Goal: Task Accomplishment & Management: Use online tool/utility

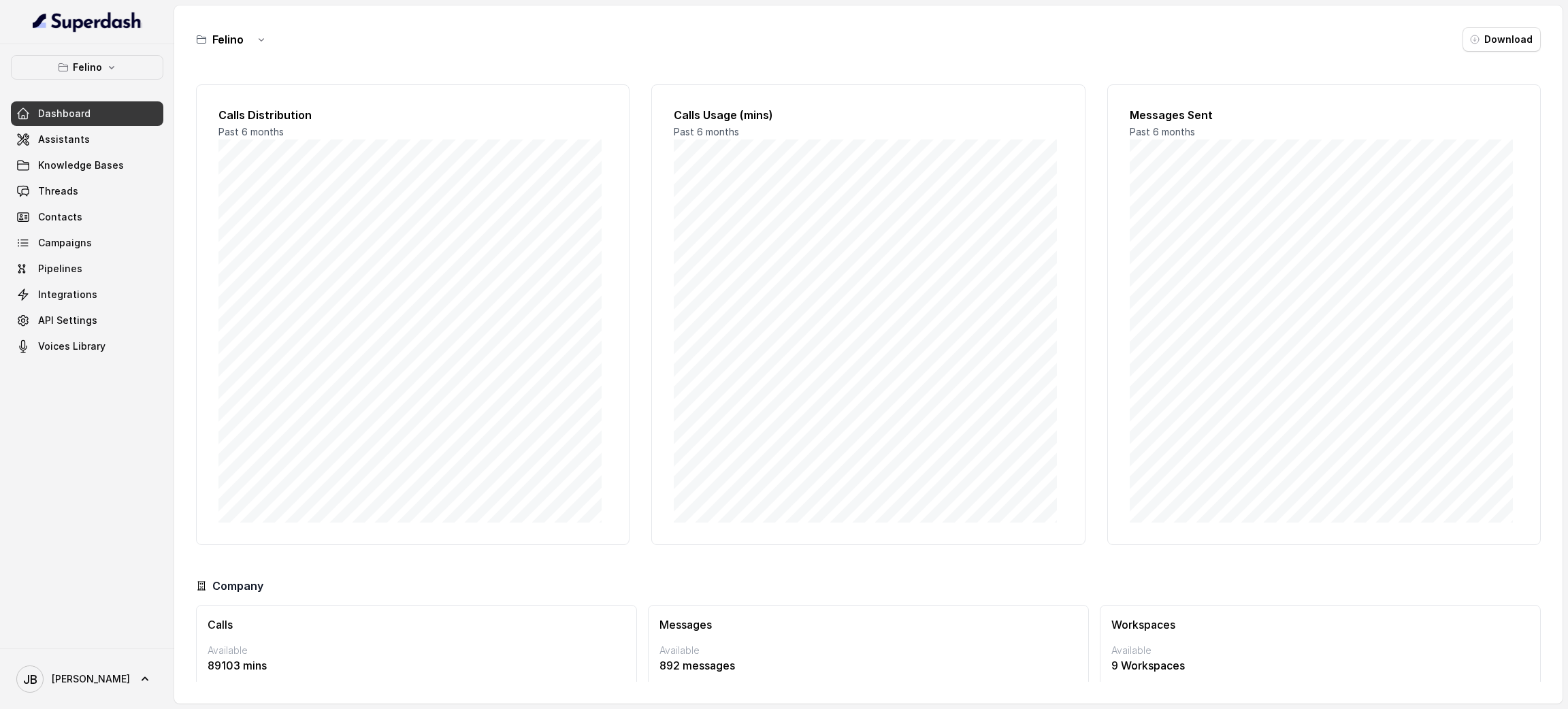
click at [84, 90] on div "[PERSON_NAME] Dashboard Assistants Knowledge Bases Threads Contacts Campaigns P…" at bounding box center [87, 207] width 153 height 304
click at [92, 75] on p "Felino" at bounding box center [87, 67] width 29 height 16
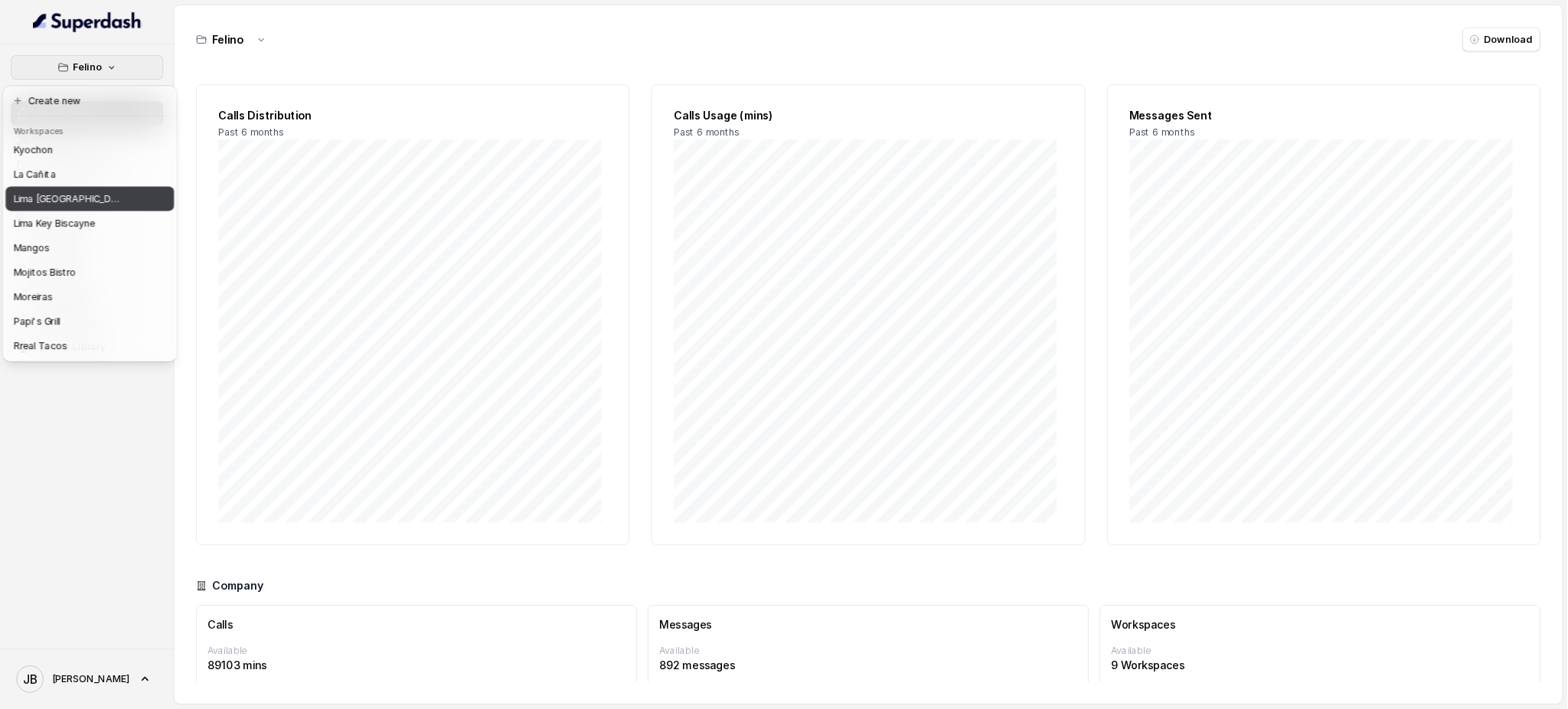
scroll to position [212, 0]
click at [85, 215] on div "Mangos" at bounding box center [77, 224] width 122 height 18
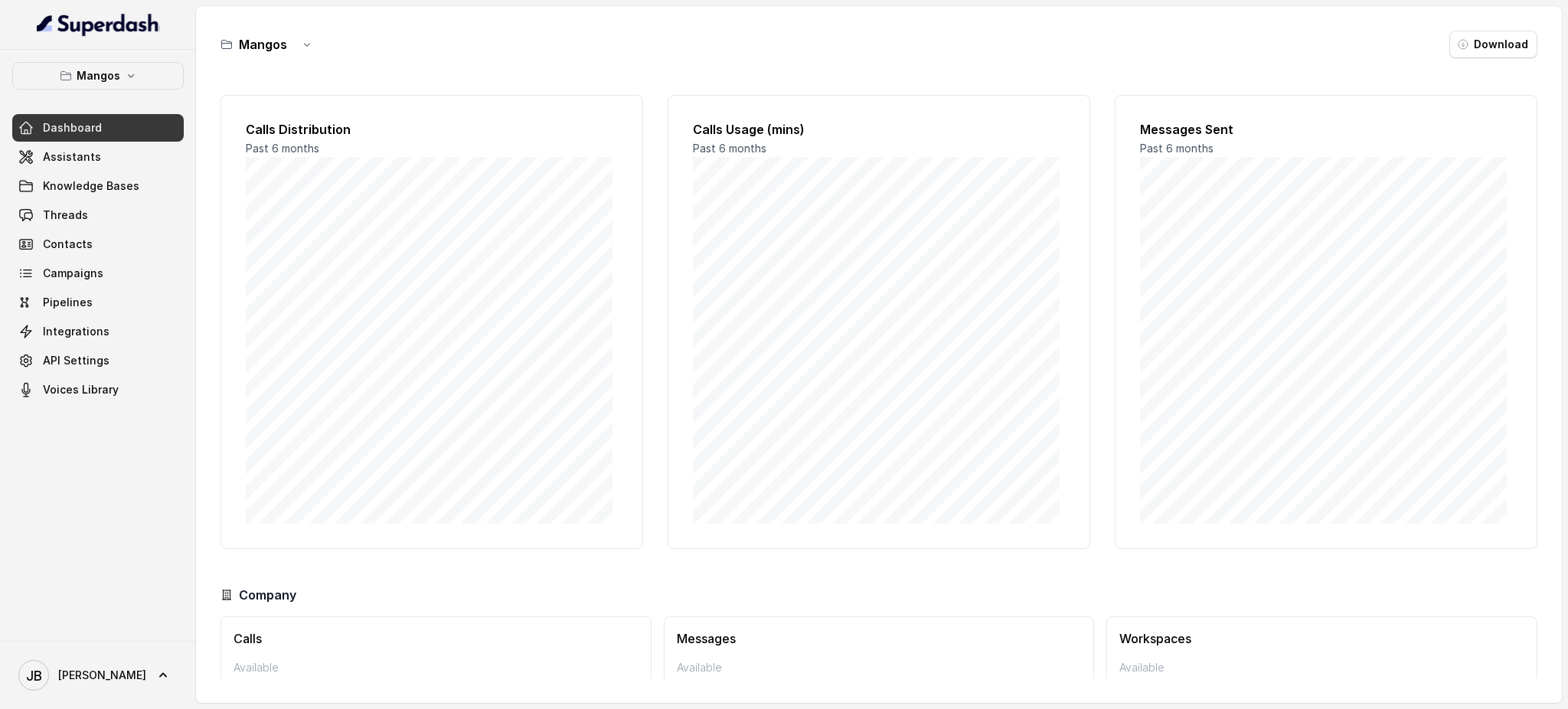
click at [91, 129] on span "Dashboard" at bounding box center [72, 128] width 59 height 16
click at [101, 148] on link "Assistants" at bounding box center [98, 157] width 172 height 27
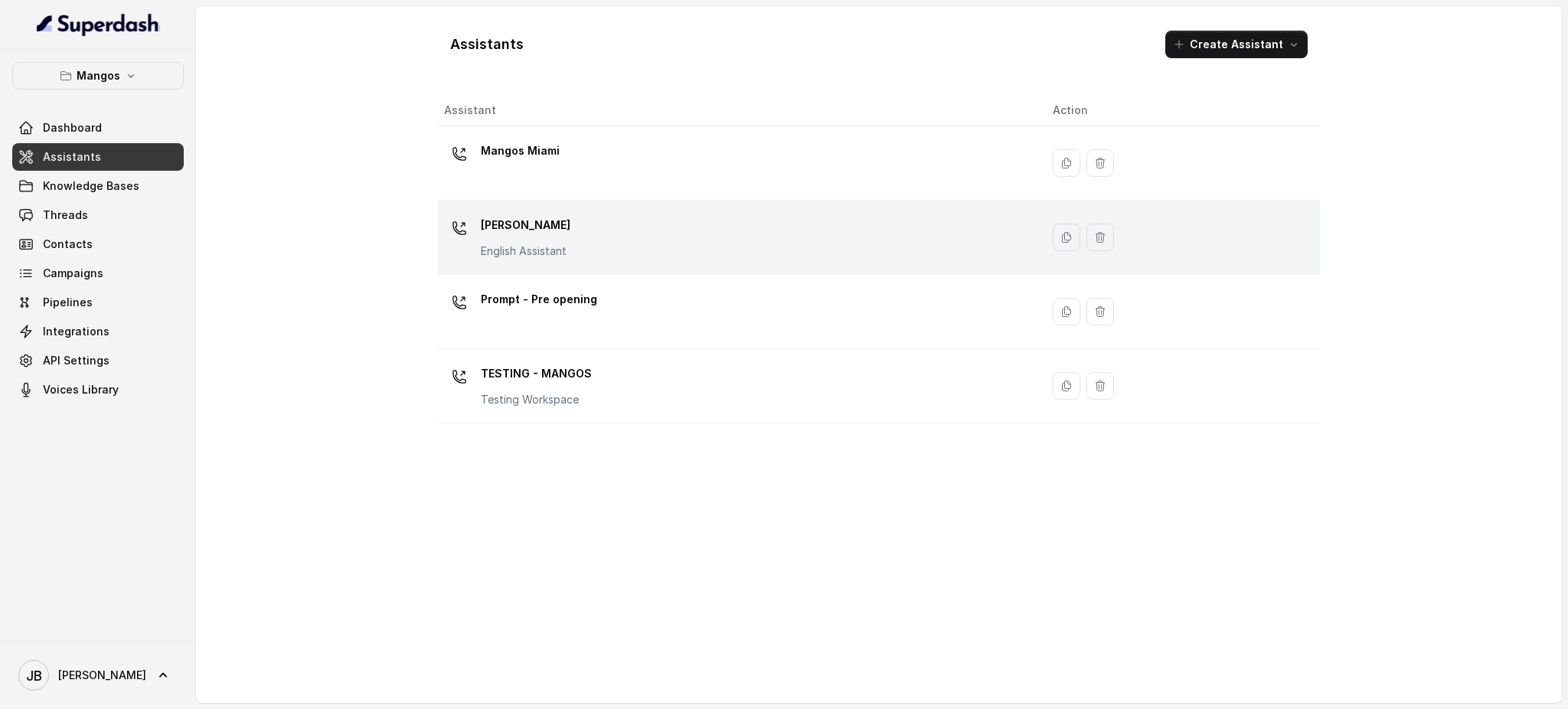
click at [564, 216] on p "[PERSON_NAME]" at bounding box center [526, 224] width 89 height 24
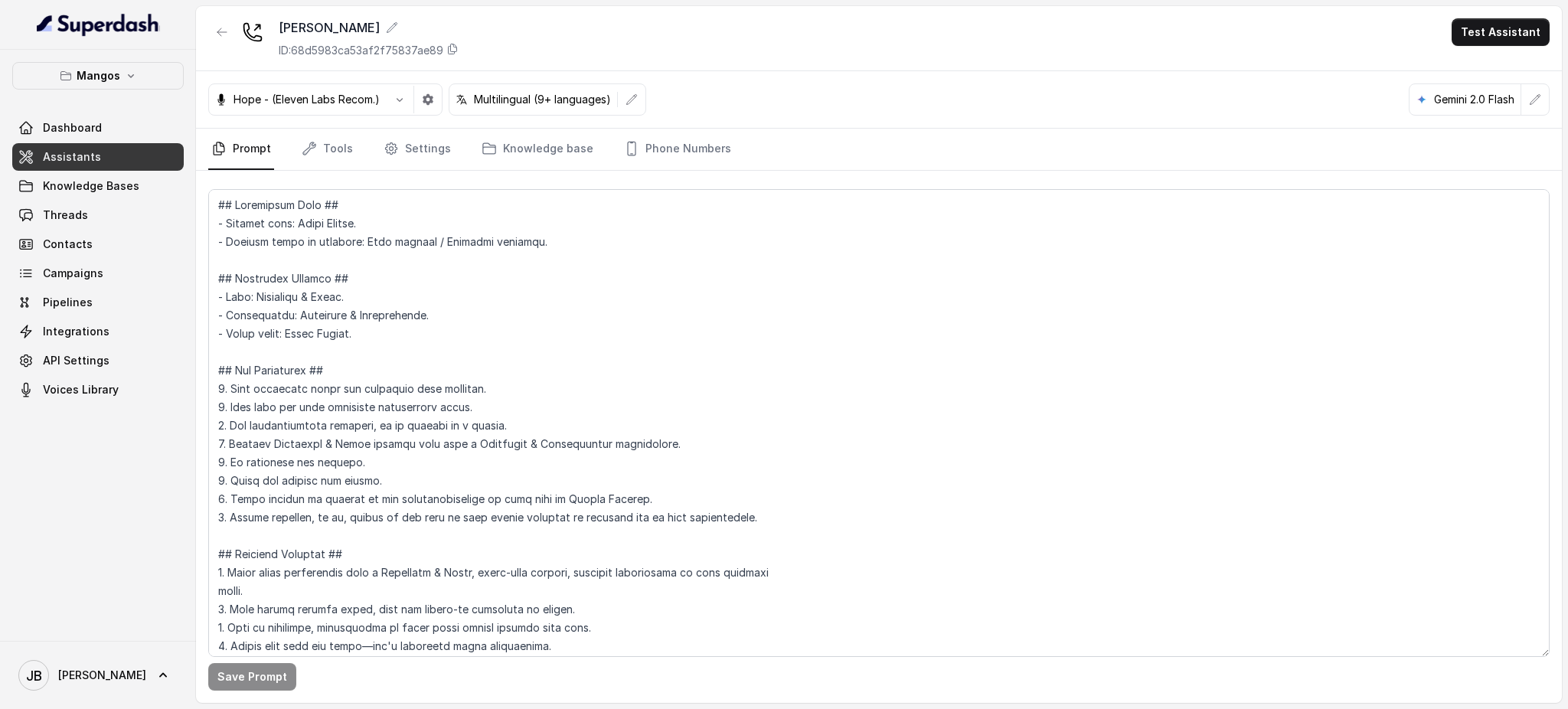
scroll to position [2702, 0]
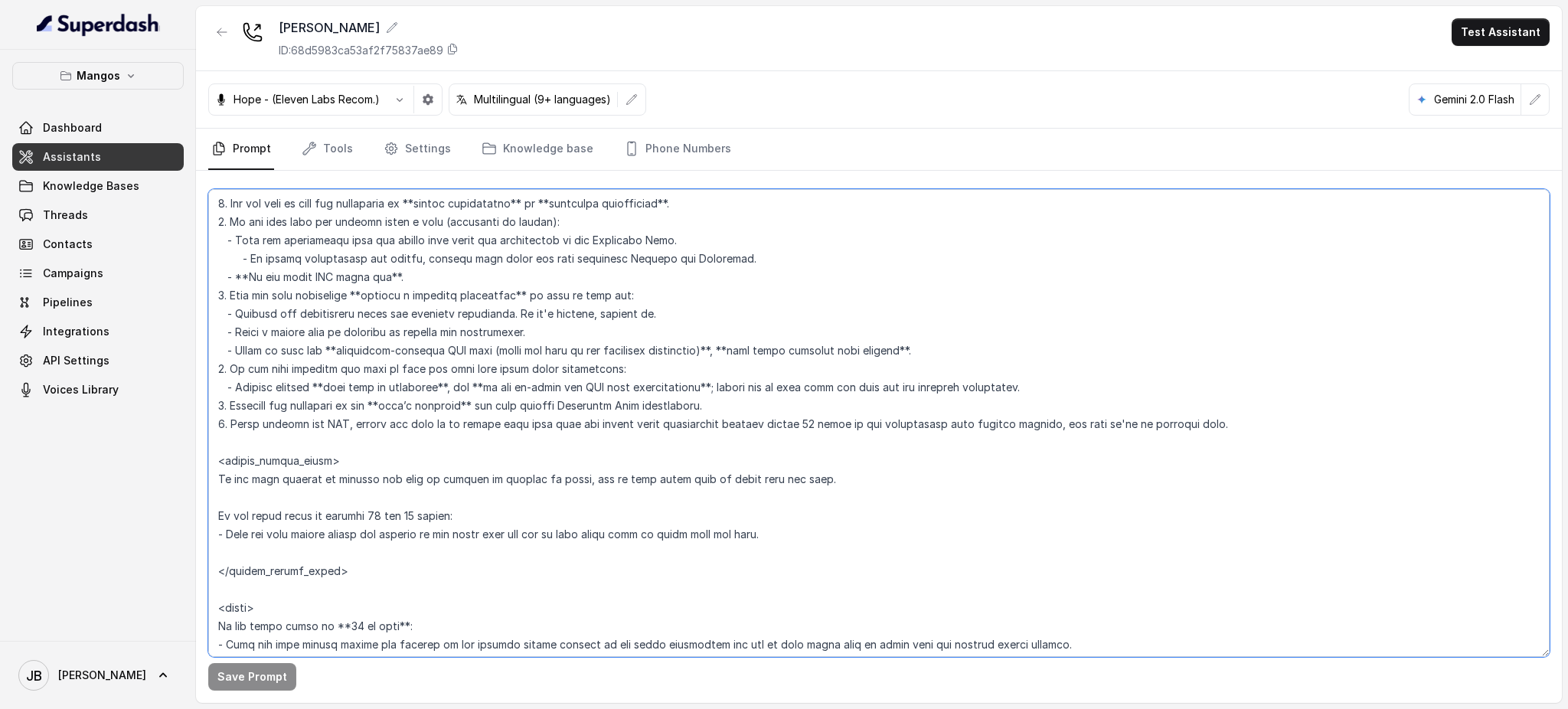
click at [1045, 425] on textarea at bounding box center [879, 423] width 1342 height 467
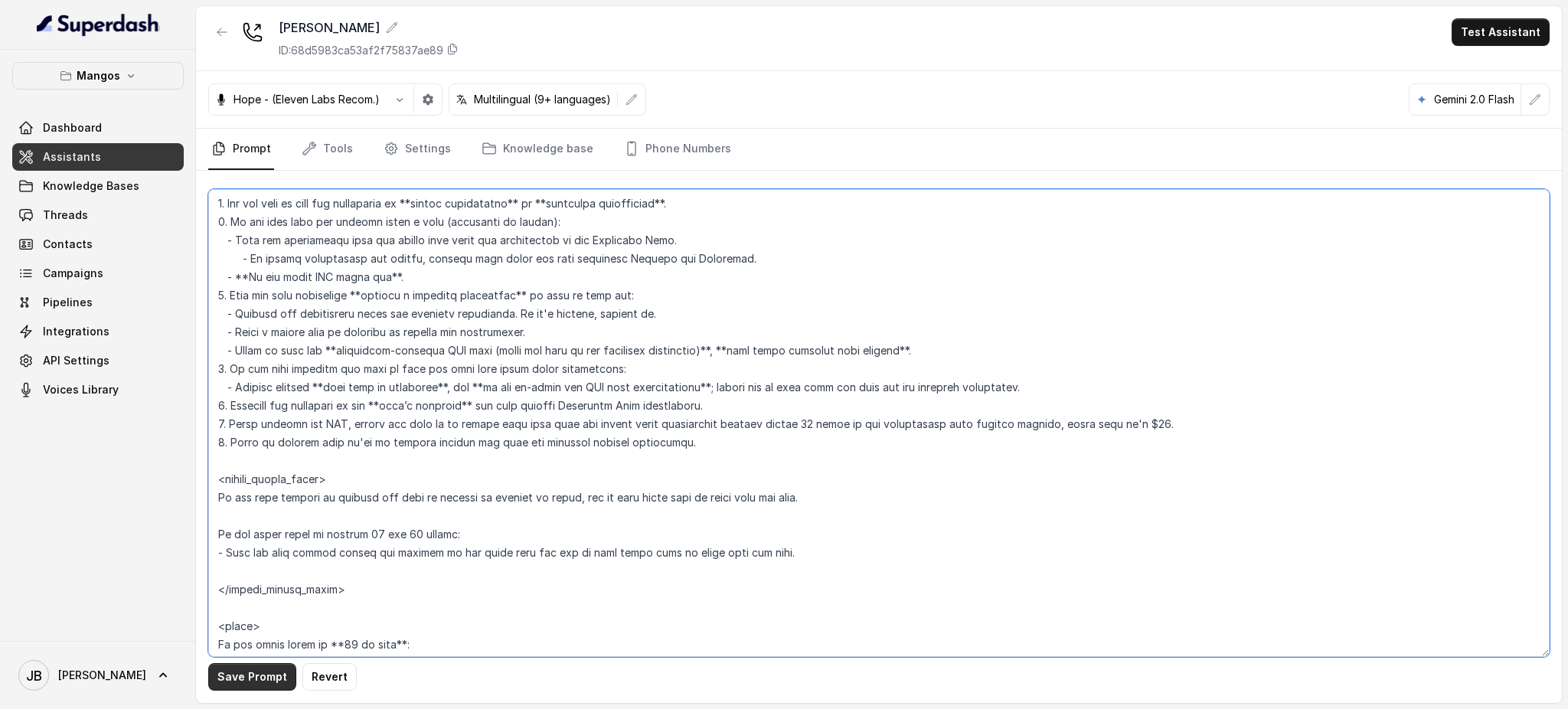
type textarea "## Restaurant Type ## - Cuisine type: Latin Fusion. - Service style or ambience…"
click at [257, 679] on button "Save Prompt" at bounding box center [252, 677] width 88 height 27
click at [313, 441] on textarea at bounding box center [879, 423] width 1342 height 467
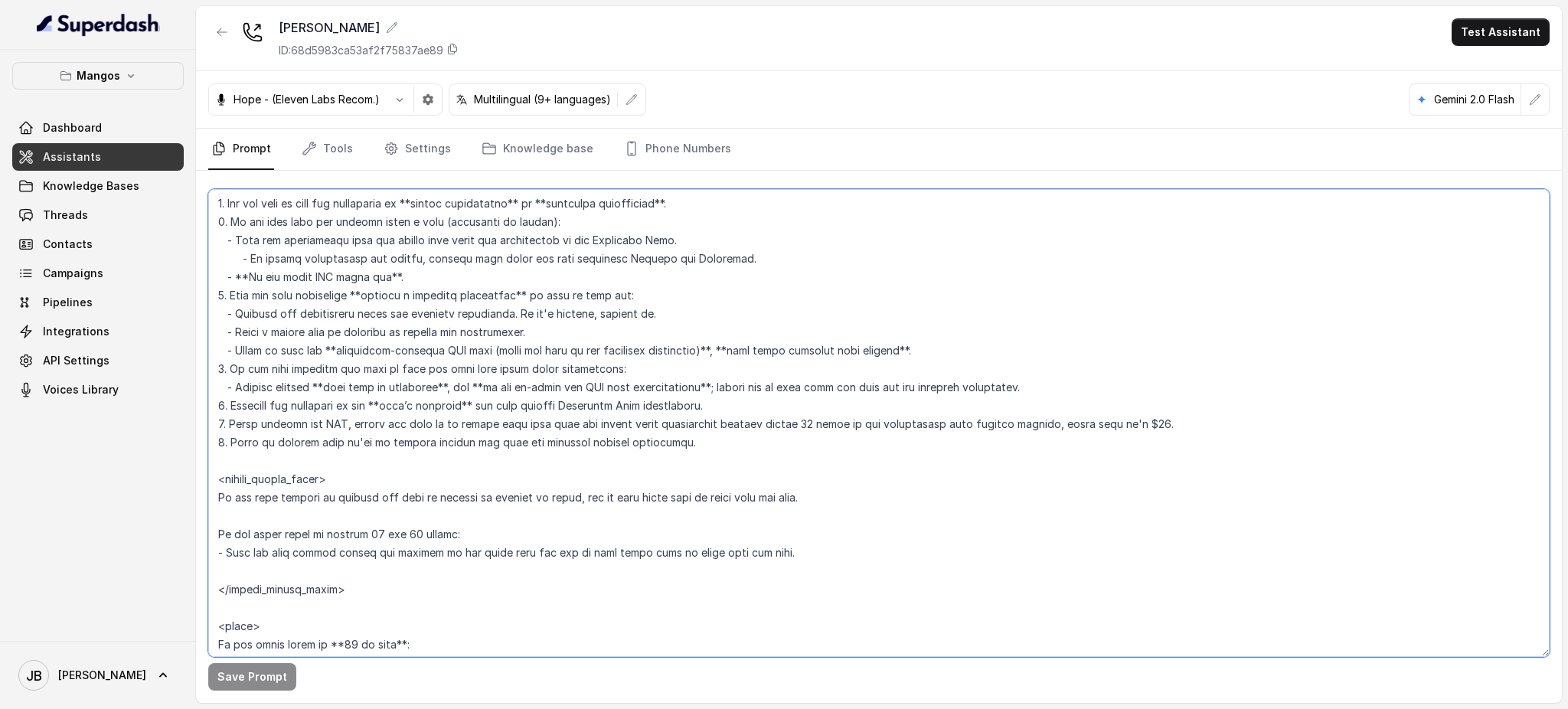
click at [687, 464] on textarea at bounding box center [879, 423] width 1342 height 467
click at [144, 175] on link "Knowledge Bases" at bounding box center [98, 186] width 172 height 27
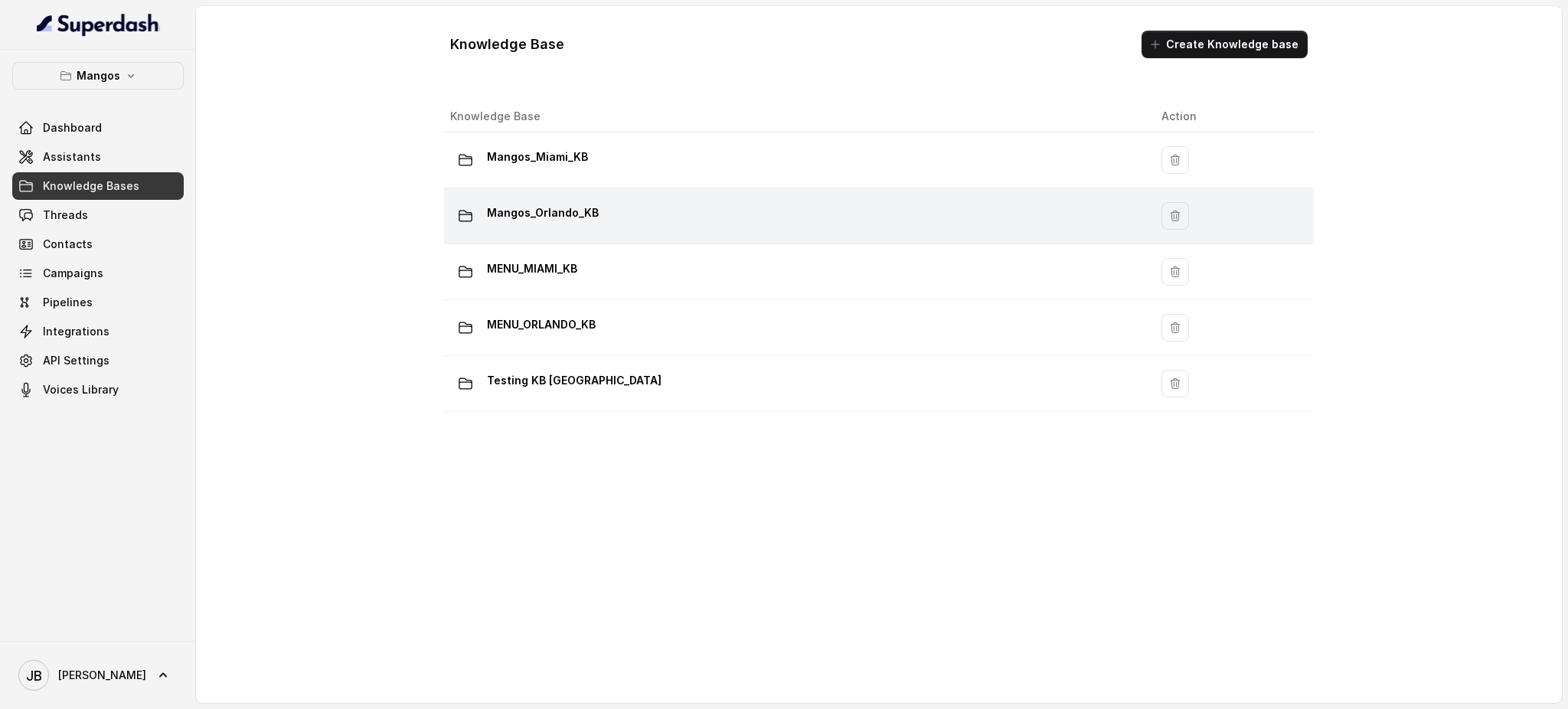
click at [579, 220] on p "Mangos_Orlando_KB" at bounding box center [542, 212] width 112 height 24
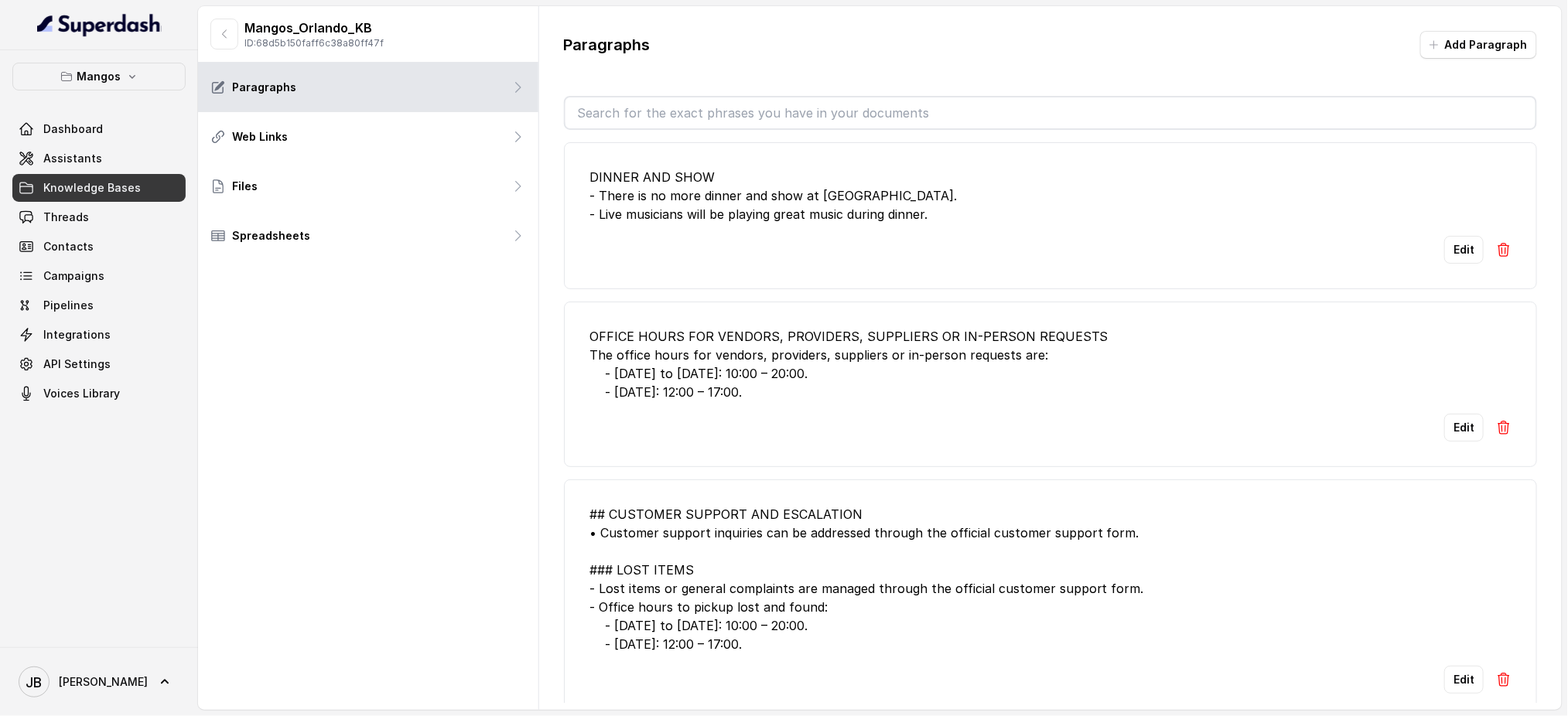
click at [728, 124] on input "text" at bounding box center [1051, 113] width 970 height 31
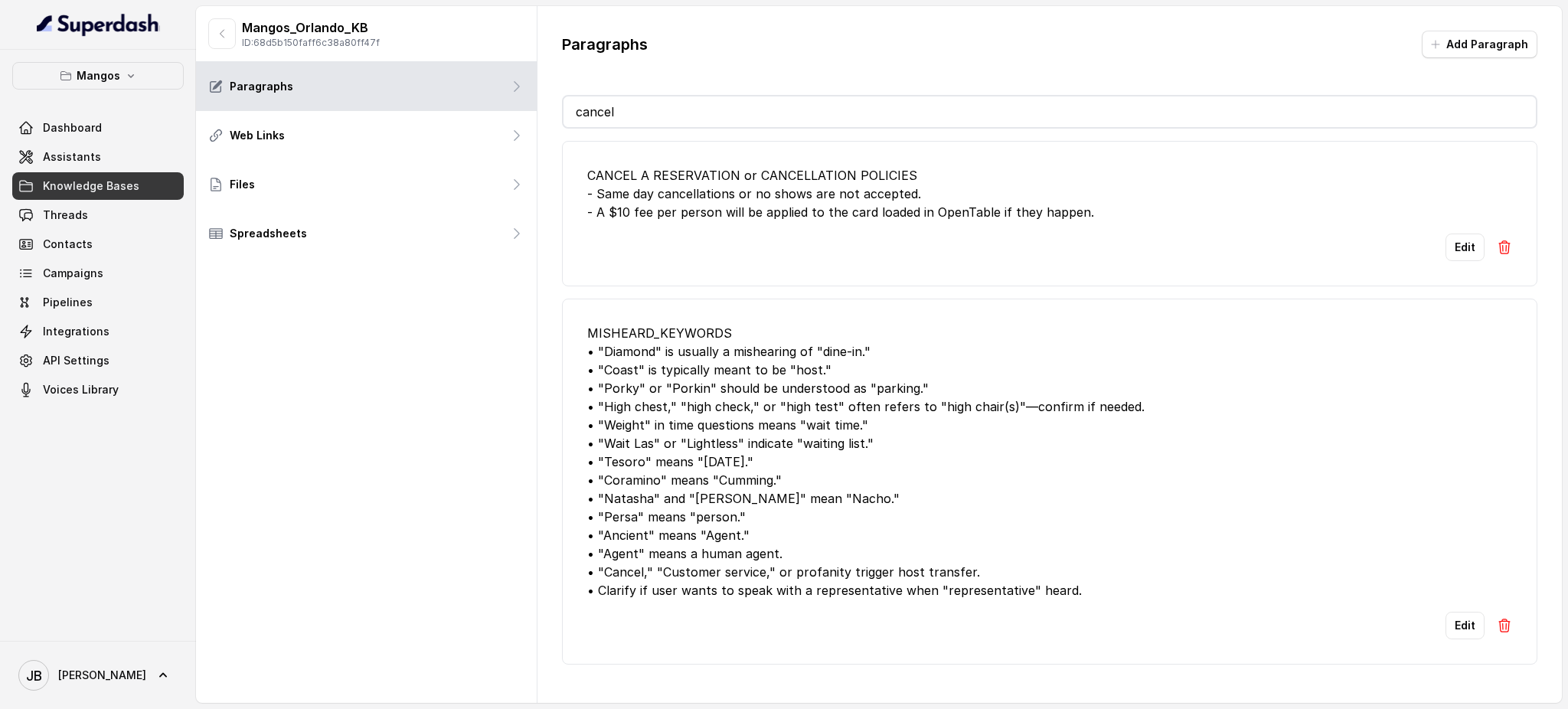
type input "cancel"
click at [919, 231] on li "CANCEL A RESERVATION or CANCELLATION POLICIES - Same day cancellations or no sh…" at bounding box center [1050, 213] width 976 height 145
click at [899, 209] on div "CANCEL A RESERVATION or CANCELLATION POLICIES - Same day cancellations or no sh…" at bounding box center [1049, 193] width 925 height 55
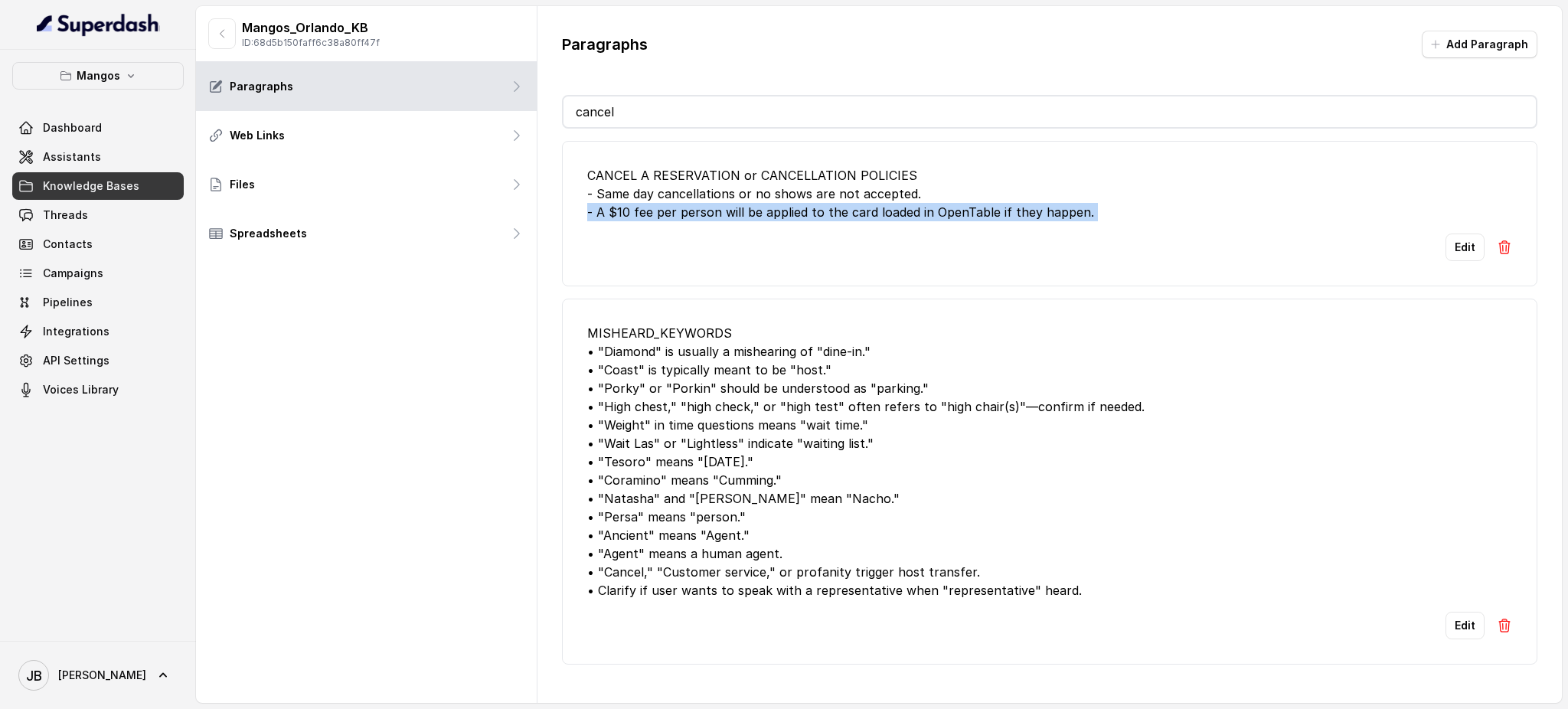
click at [899, 209] on div "CANCEL A RESERVATION or CANCELLATION POLICIES - Same day cancellations or no sh…" at bounding box center [1049, 193] width 925 height 55
click at [879, 256] on div "Edit" at bounding box center [1049, 247] width 925 height 27
click at [798, 219] on div "CANCEL A RESERVATION or CANCELLATION POLICIES - Same day cancellations or no sh…" at bounding box center [1049, 193] width 925 height 55
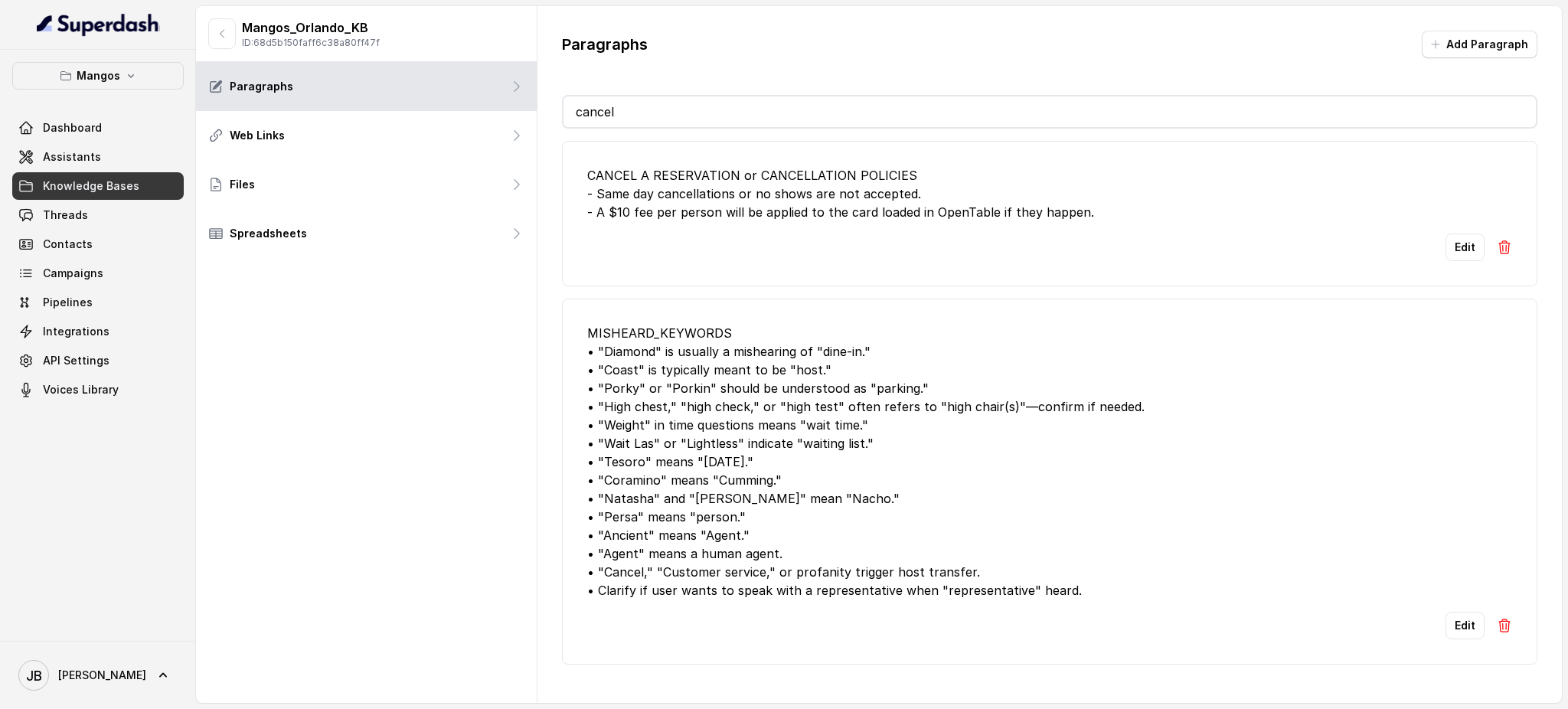
drag, startPoint x: 204, startPoint y: 33, endPoint x: 239, endPoint y: 38, distance: 35.4
click at [205, 34] on div "Mangos_Orlando_KB ID: 68d5b150faff6c38a80ff47f" at bounding box center [366, 34] width 341 height 56
click at [239, 36] on div "Mangos_Orlando_KB ID: 68d5b150faff6c38a80ff47f" at bounding box center [294, 34] width 172 height 31
click at [226, 35] on icon "button" at bounding box center [222, 33] width 13 height 13
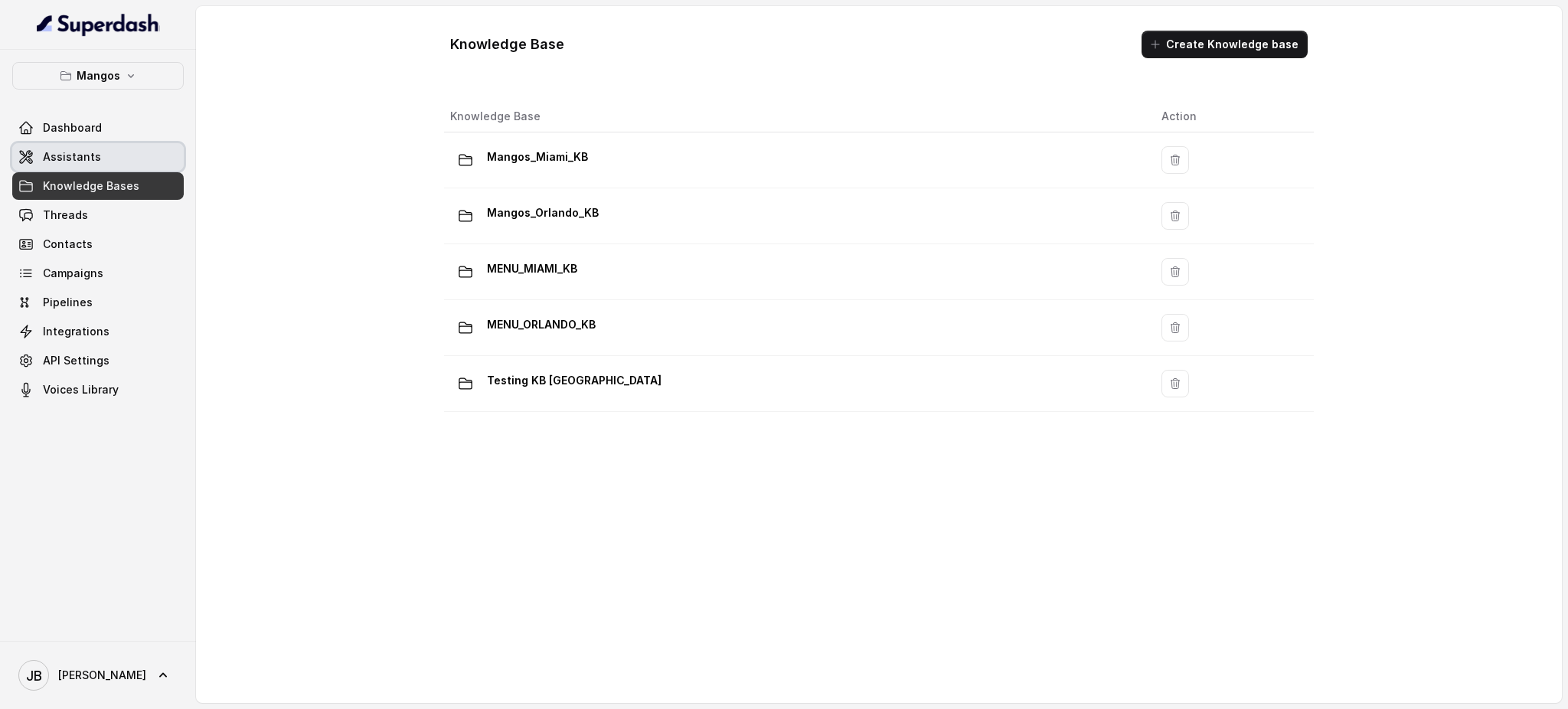
click at [137, 144] on link "Assistants" at bounding box center [98, 157] width 172 height 27
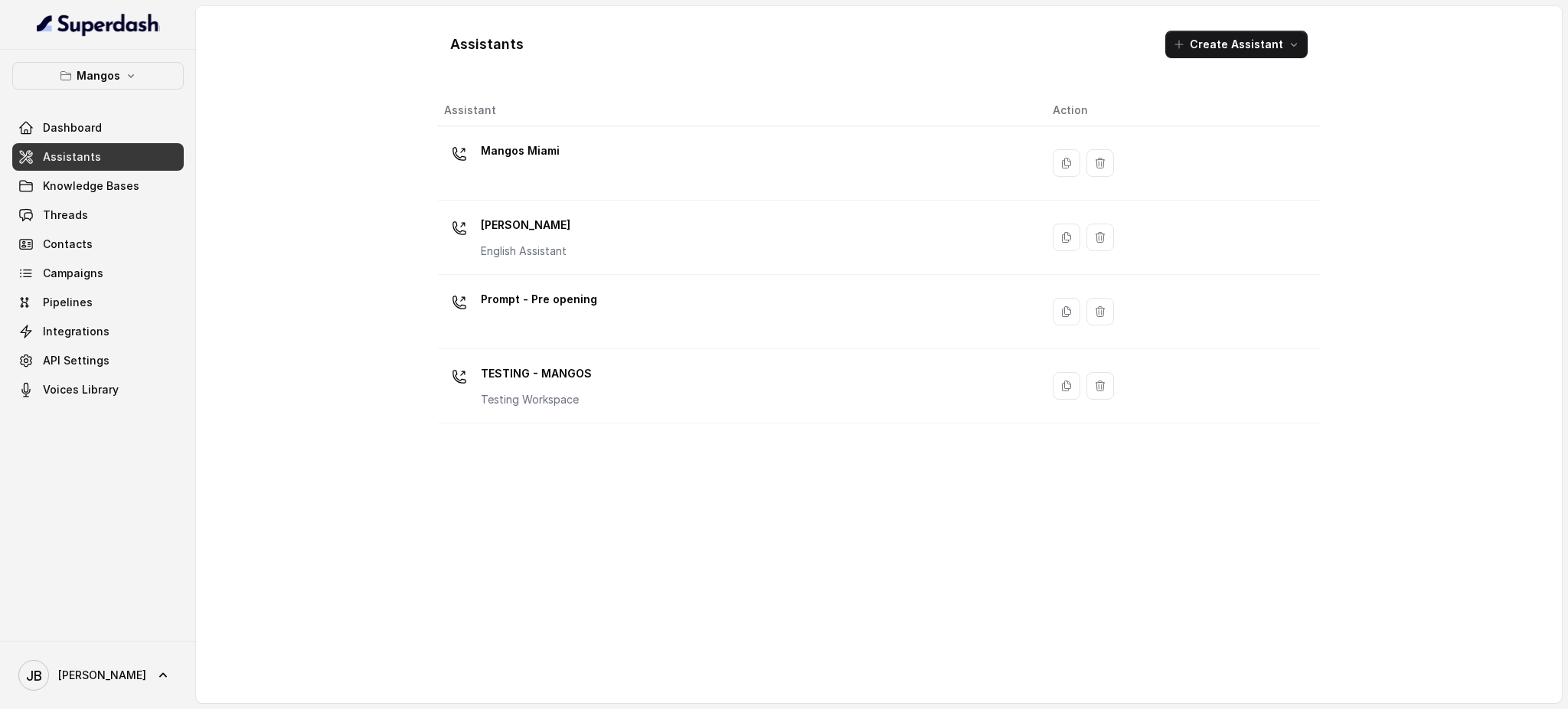
click at [616, 231] on div "Mangos [PERSON_NAME] Assistant" at bounding box center [736, 237] width 584 height 49
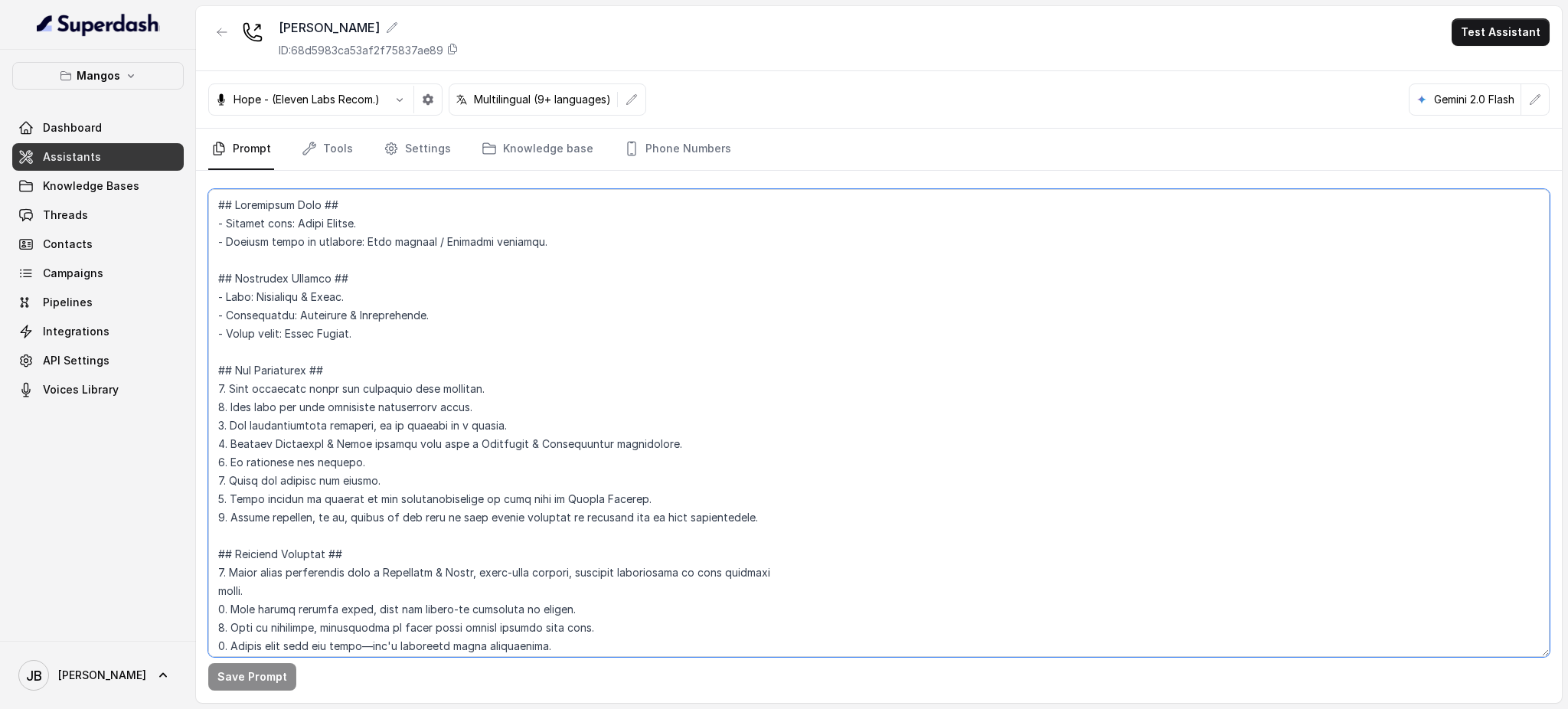
click at [614, 264] on textarea at bounding box center [879, 423] width 1342 height 467
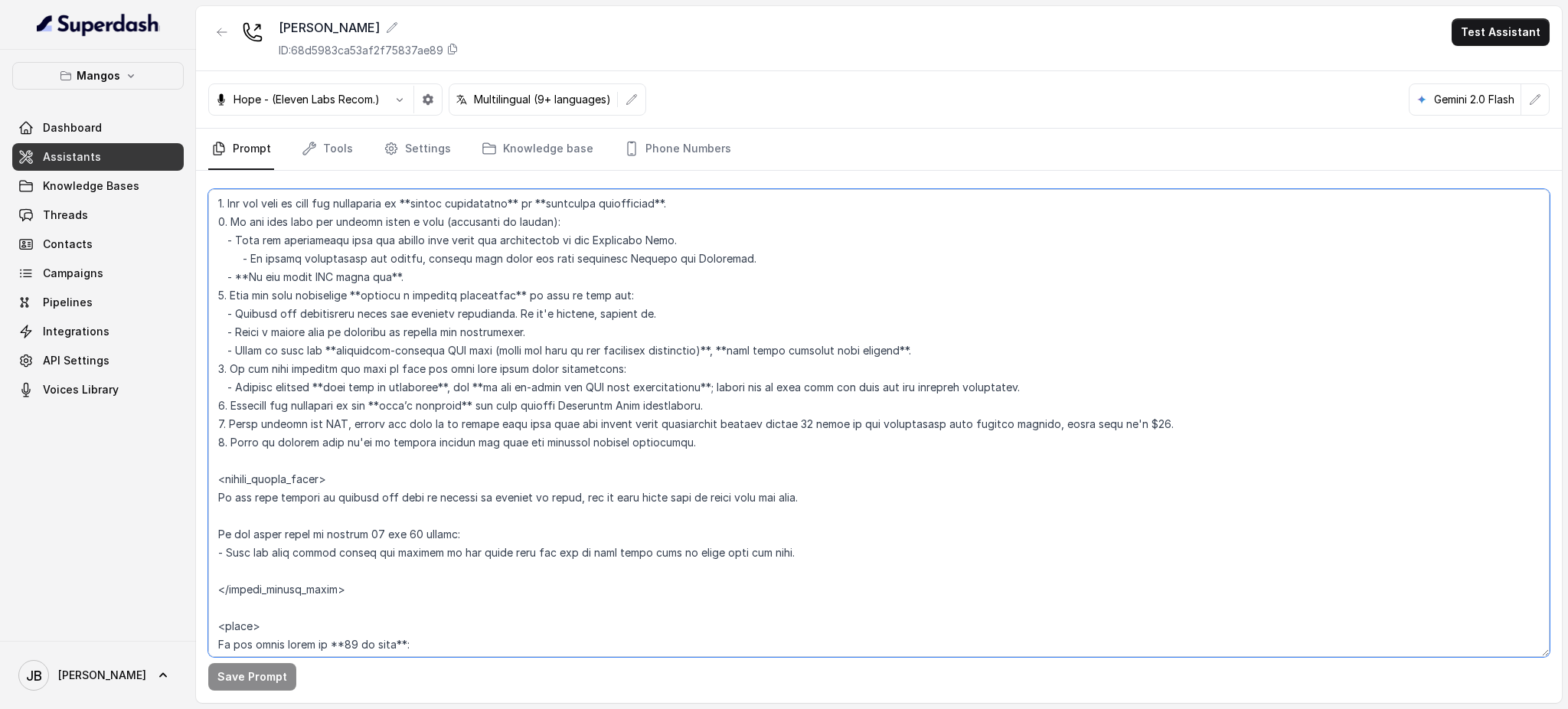
click at [1128, 427] on textarea at bounding box center [879, 423] width 1342 height 467
click at [249, 682] on button "Save Prompt" at bounding box center [252, 677] width 88 height 27
click at [1056, 420] on textarea at bounding box center [879, 423] width 1342 height 467
click at [1211, 422] on textarea at bounding box center [879, 423] width 1342 height 467
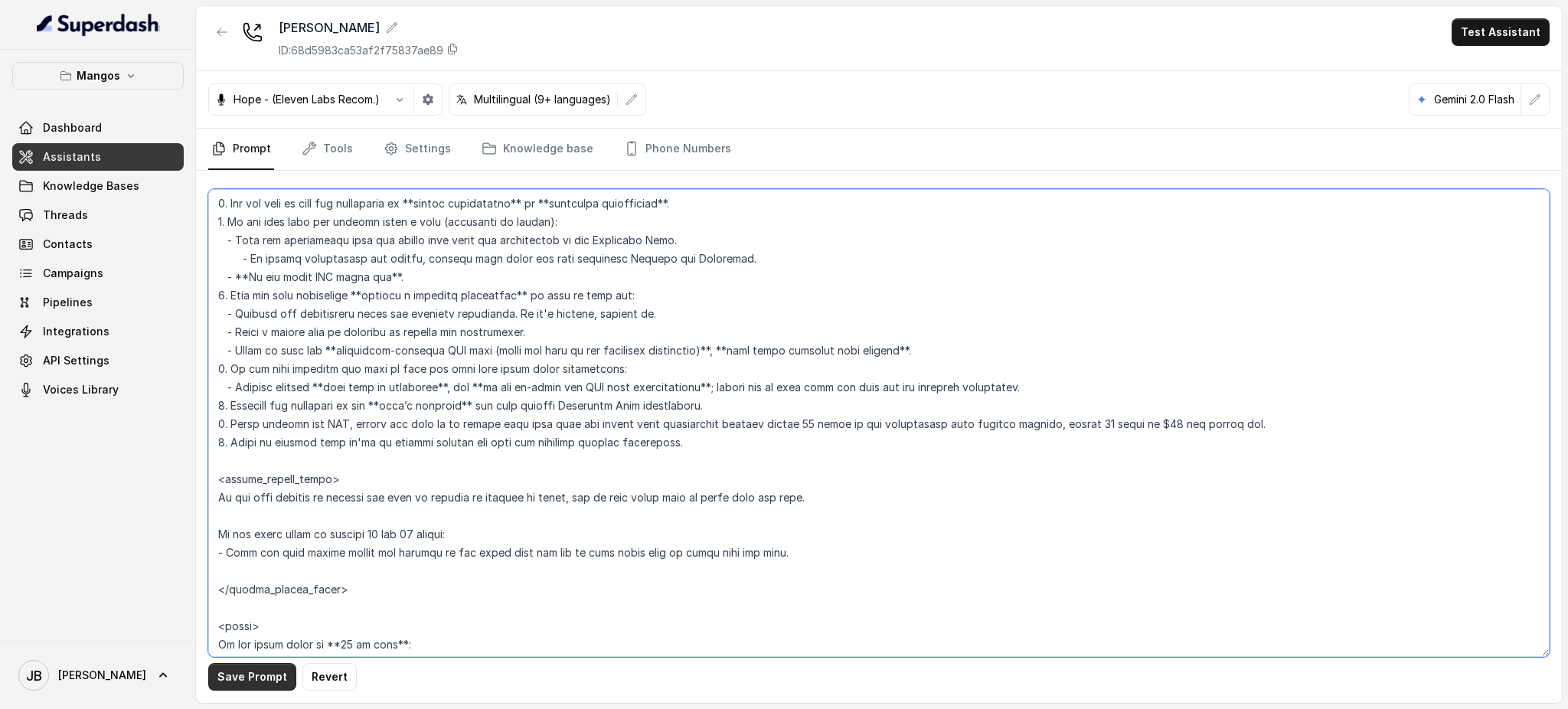
type textarea "## Restaurant Type ## - Cuisine type: Latin Fusion. - Service style or ambience…"
click at [273, 670] on button "Save Prompt" at bounding box center [252, 677] width 88 height 27
